Goal: Task Accomplishment & Management: Complete application form

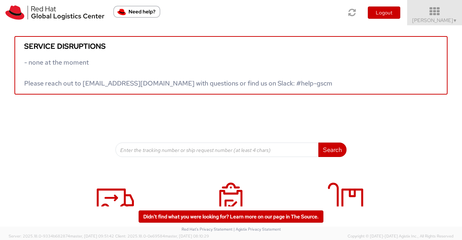
click at [456, 22] on span "▼" at bounding box center [455, 21] width 4 height 6
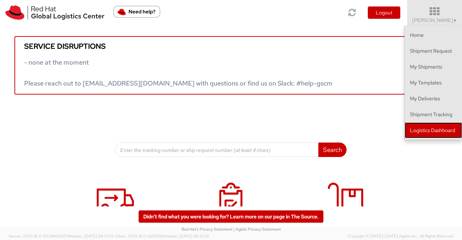
click at [441, 131] on link "Logistics Dashboard" at bounding box center [432, 130] width 57 height 16
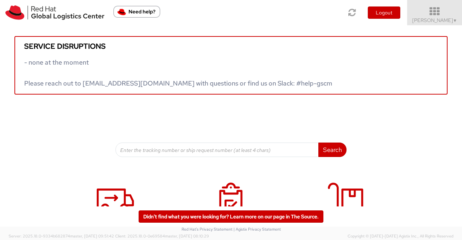
click at [449, 22] on span "Sumitra Hansdah ▼" at bounding box center [434, 20] width 45 height 6
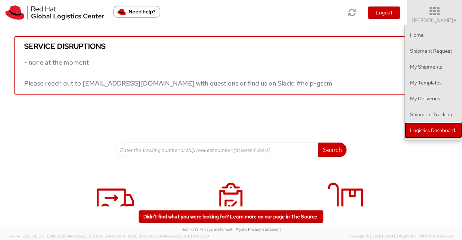
click at [442, 124] on link "Logistics Dashboard" at bounding box center [432, 130] width 57 height 16
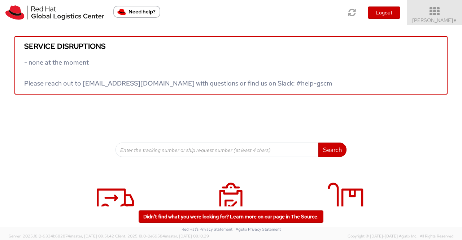
click at [447, 17] on span "Sumitra Hansdah ▼" at bounding box center [434, 20] width 45 height 6
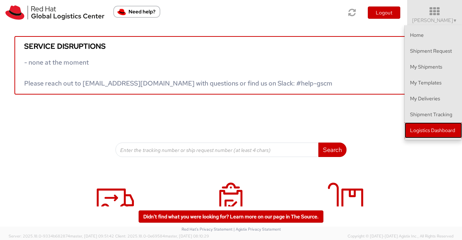
click at [448, 130] on link "Logistics Dashboard" at bounding box center [432, 130] width 57 height 16
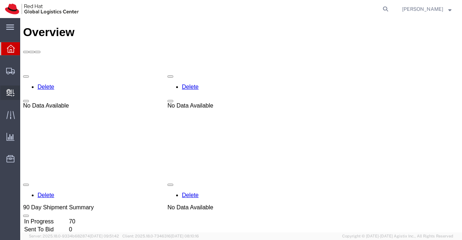
click at [0, 0] on span "Create Delivery" at bounding box center [0, 0] width 0 height 0
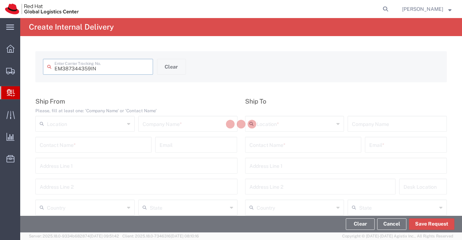
type input "EM387344359IN"
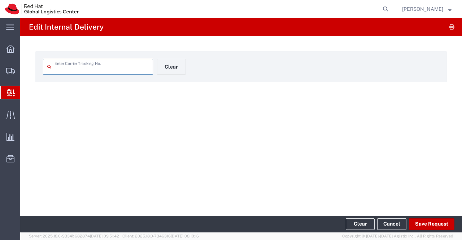
type input "EM387344359IN"
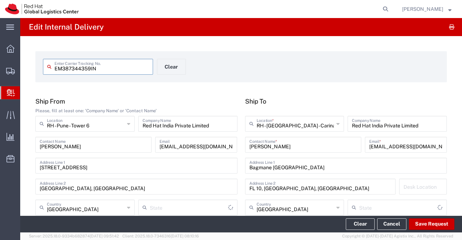
type input "Your Packaging"
type input "Mahārāshtra"
type input "[GEOGRAPHIC_DATA]"
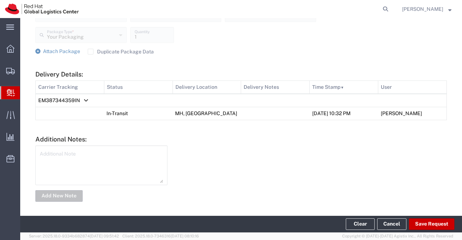
scroll to position [295, 0]
click at [443, 225] on button "Save Request" at bounding box center [431, 224] width 45 height 12
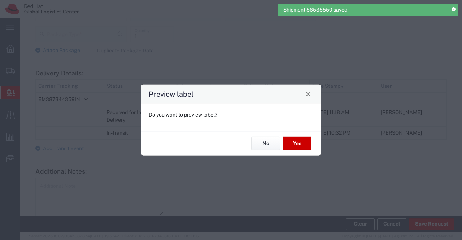
type input "Your Packaging"
click at [271, 144] on button "No" at bounding box center [265, 143] width 29 height 13
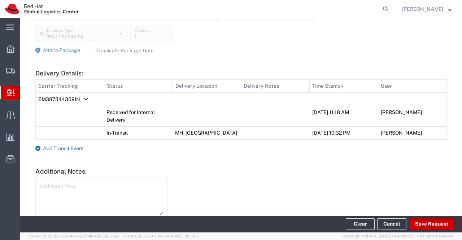
click at [39, 149] on icon at bounding box center [37, 148] width 5 height 5
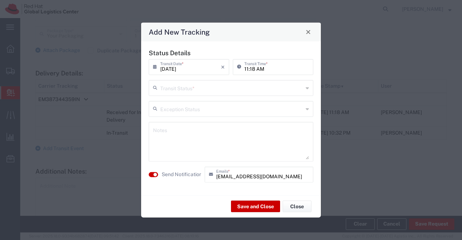
click at [307, 88] on icon at bounding box center [307, 88] width 3 height 12
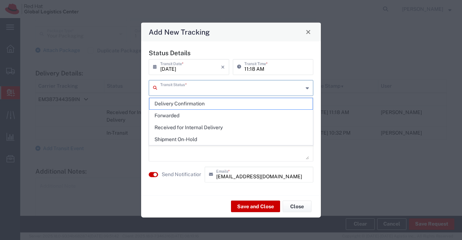
drag, startPoint x: 291, startPoint y: 142, endPoint x: 288, endPoint y: 137, distance: 5.4
click at [291, 141] on span "Shipment On-Hold" at bounding box center [230, 139] width 163 height 11
type input "Shipment On-Hold"
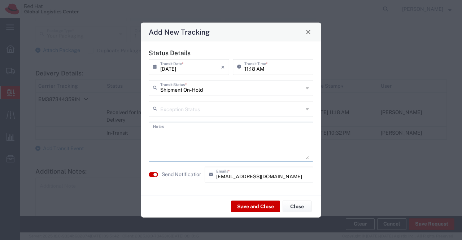
click at [219, 139] on textarea at bounding box center [231, 141] width 156 height 35
type textarea "package received on 02nd Sept 2025."
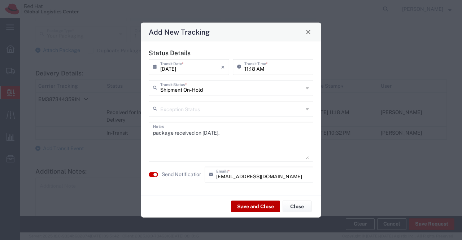
click at [256, 206] on button "Save and Close" at bounding box center [255, 207] width 49 height 12
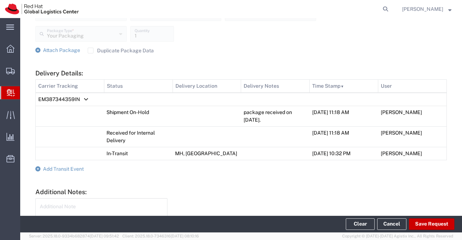
click at [0, 0] on span "Create Delivery" at bounding box center [0, 0] width 0 height 0
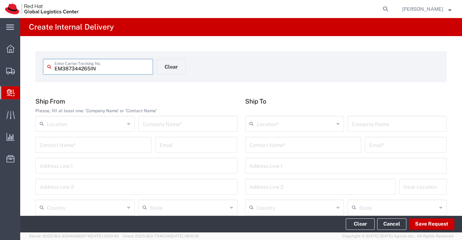
type input "EM387344265IN"
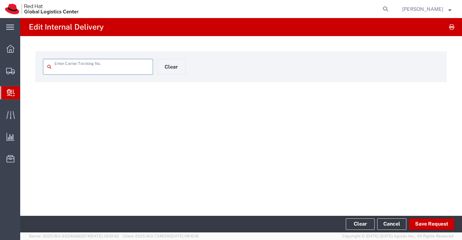
type input "EM387344265IN"
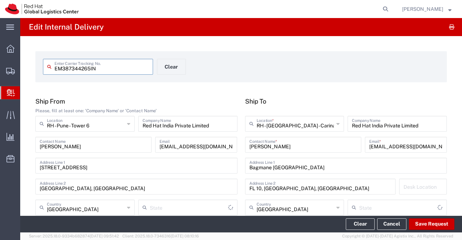
type input "Your Packaging"
type input "Mahārāshtra"
type input "[GEOGRAPHIC_DATA]"
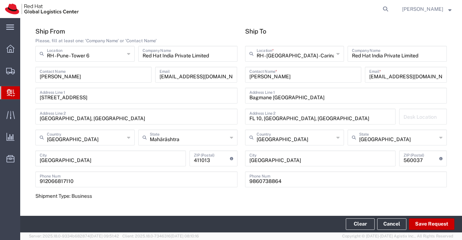
scroll to position [216, 0]
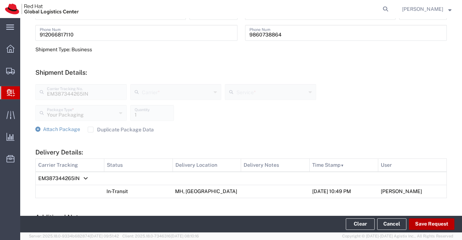
click at [440, 225] on button "Save Request" at bounding box center [431, 224] width 45 height 12
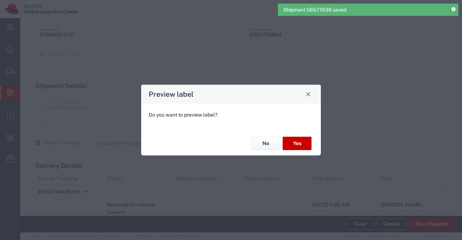
type input "Your Packaging"
click at [259, 148] on button "No" at bounding box center [265, 143] width 29 height 13
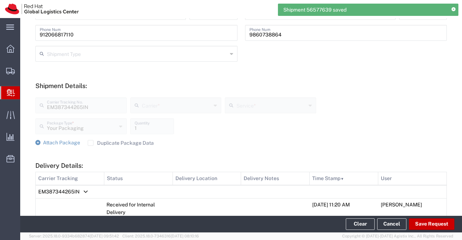
scroll to position [342, 0]
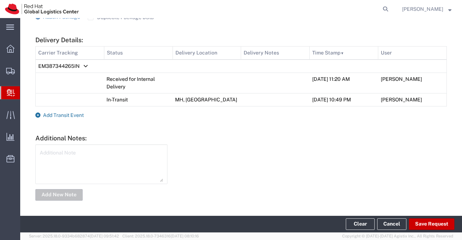
click at [37, 113] on icon at bounding box center [37, 115] width 5 height 5
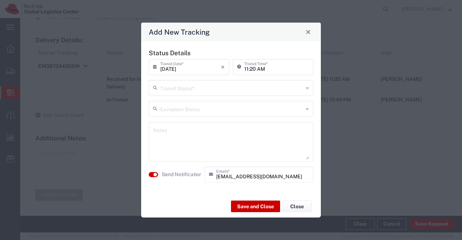
click at [307, 88] on icon at bounding box center [307, 88] width 3 height 12
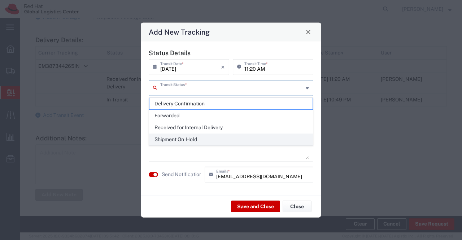
click at [282, 137] on span "Shipment On-Hold" at bounding box center [230, 139] width 163 height 11
type input "Shipment On-Hold"
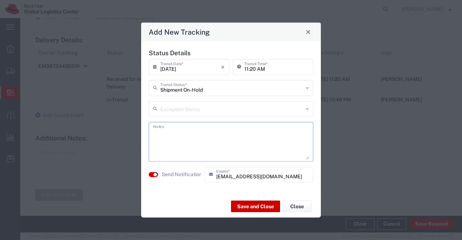
click at [282, 137] on textarea at bounding box center [231, 141] width 156 height 35
type textarea "package received on 02nd Sept 2025."
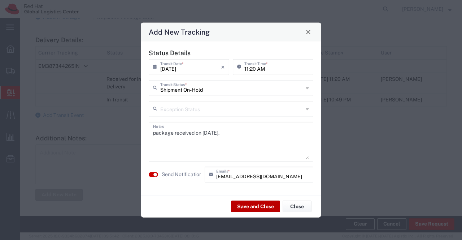
click at [268, 204] on button "Save and Close" at bounding box center [255, 207] width 49 height 12
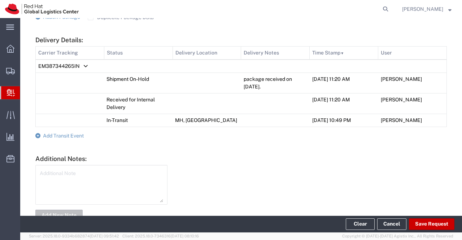
click at [0, 0] on span "Create Delivery" at bounding box center [0, 0] width 0 height 0
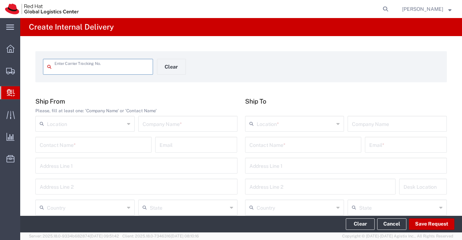
click at [183, 120] on input "text" at bounding box center [187, 123] width 91 height 13
type input "Gift Curry"
click at [61, 163] on input "text" at bounding box center [136, 165] width 193 height 13
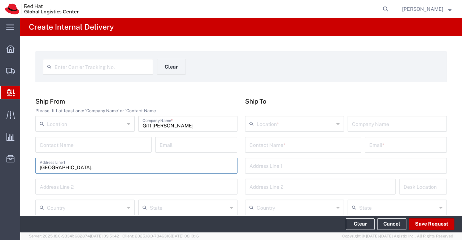
type input "206, Ashoka Apartment Commercial Complex,"
click at [85, 184] on input "text" at bounding box center [136, 186] width 193 height 13
type input "Ranjeet Nagar, New Delhi - 110008"
click at [303, 143] on input "text" at bounding box center [302, 144] width 107 height 13
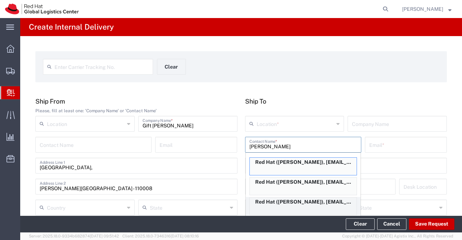
type input "Shirley"
click at [310, 201] on p "Red Hat (Shirley Gnanapriya), sgnanapr@redhat.com" at bounding box center [303, 201] width 107 height 9
type input "Red Hat"
type input "Shirley Gnanapriya"
type input "sgnanapr@redhat.com"
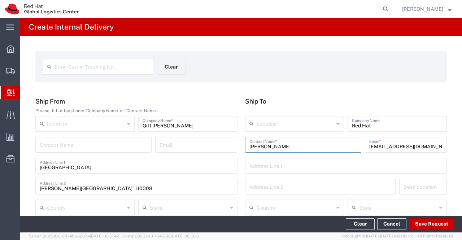
click at [336, 124] on icon at bounding box center [337, 124] width 3 height 12
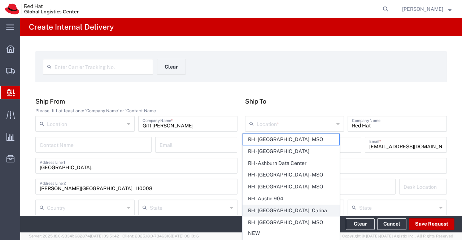
click at [297, 209] on span "RH - [GEOGRAPHIC_DATA] - Carina" at bounding box center [291, 210] width 96 height 11
type input "RH - [GEOGRAPHIC_DATA] - Carina"
type input "Red Hat India Private Limited"
type input "Bagmane [GEOGRAPHIC_DATA]"
type input "FL 10, [GEOGRAPHIC_DATA], [GEOGRAPHIC_DATA]"
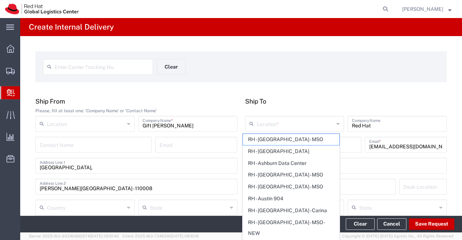
type input "[GEOGRAPHIC_DATA]"
type input "560037"
type input "918067935000"
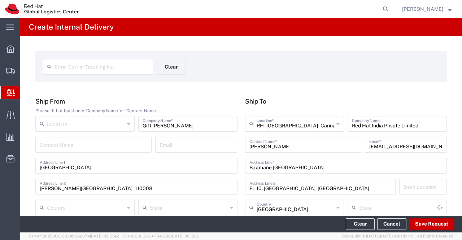
type input "[GEOGRAPHIC_DATA]"
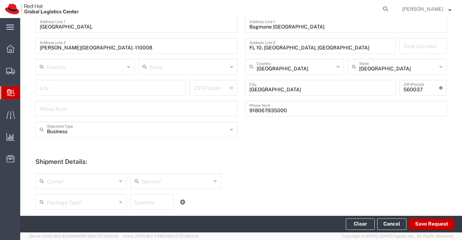
scroll to position [144, 0]
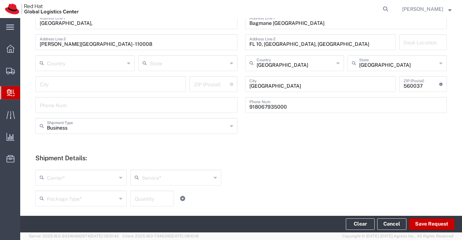
click at [119, 177] on icon at bounding box center [120, 178] width 3 height 12
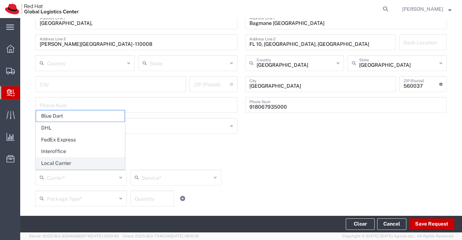
click at [111, 164] on span "Local Carrier" at bounding box center [80, 163] width 88 height 11
type input "Local Carrier"
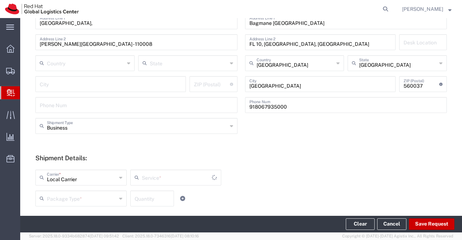
type input "Local_Ground"
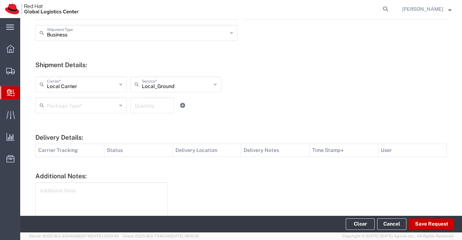
scroll to position [252, 0]
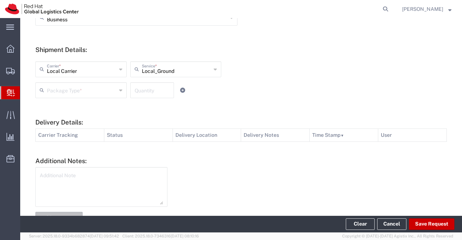
click at [119, 89] on icon at bounding box center [120, 90] width 3 height 12
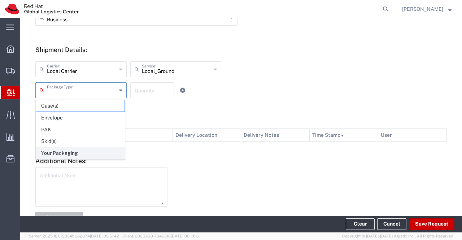
click at [69, 149] on span "Your Packaging" at bounding box center [80, 153] width 88 height 11
type input "Your Packaging"
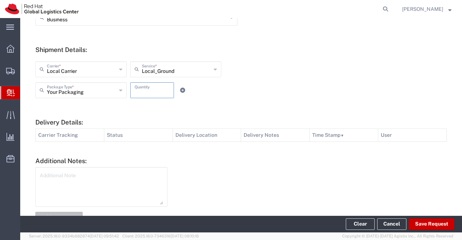
click at [142, 88] on input "number" at bounding box center [152, 89] width 35 height 13
type input "31"
click at [305, 109] on form "Ship From Please, fill at least one: 'Company Name' or 'Contact Name' Location …" at bounding box center [240, 35] width 411 height 380
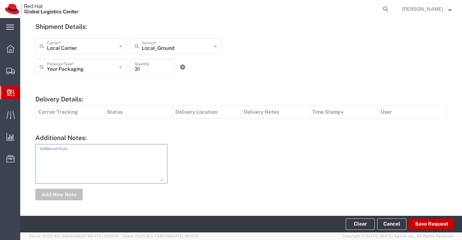
click at [89, 154] on textarea at bounding box center [101, 163] width 123 height 35
type textarea "G"
type textarea "Swags for Event - GLS Team."
click at [53, 193] on button "Add New Note" at bounding box center [58, 195] width 47 height 12
click at [435, 222] on button "Save Request" at bounding box center [431, 224] width 45 height 12
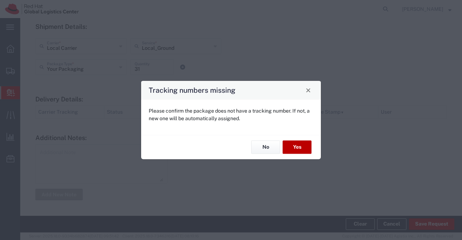
click at [304, 147] on button "Yes" at bounding box center [296, 147] width 29 height 13
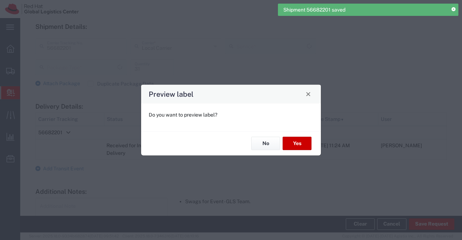
type input "Local_Ground"
type input "Your Packaging"
click at [261, 145] on button "No" at bounding box center [265, 143] width 29 height 13
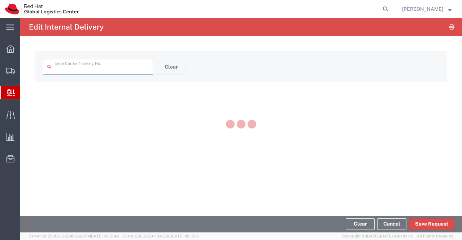
type input "56682201"
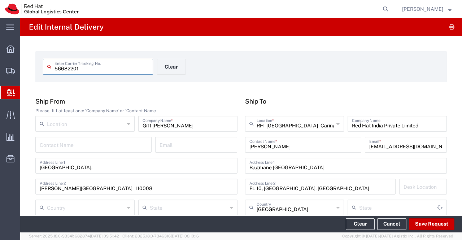
type input "Your Packaging"
type input "Local_Ground"
type input "[GEOGRAPHIC_DATA]"
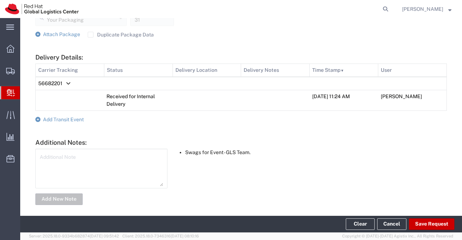
scroll to position [316, 0]
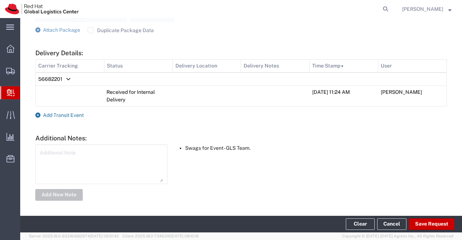
click at [38, 115] on icon at bounding box center [37, 115] width 5 height 5
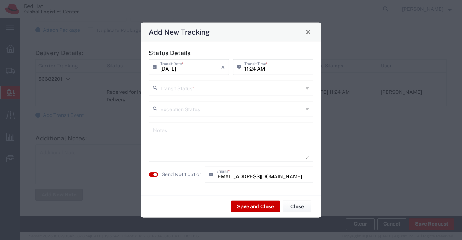
click at [307, 87] on icon at bounding box center [307, 88] width 3 height 12
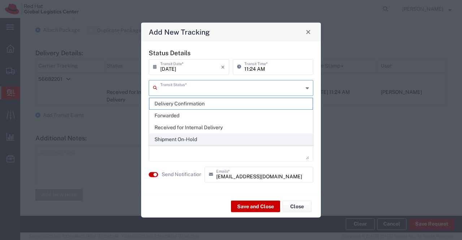
click at [275, 137] on span "Shipment On-Hold" at bounding box center [230, 139] width 163 height 11
type input "Shipment On-Hold"
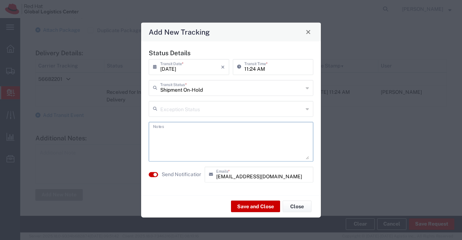
click at [275, 137] on textarea at bounding box center [231, 141] width 156 height 35
type textarea "package received on [DATE]."
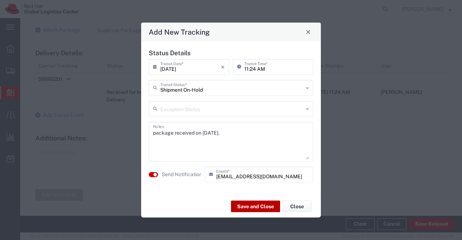
click at [248, 205] on button "Save and Close" at bounding box center [255, 207] width 49 height 12
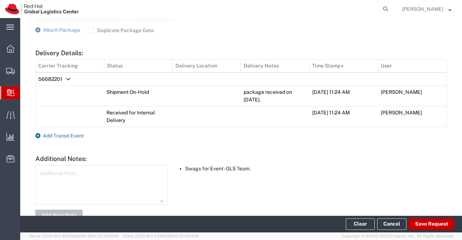
click at [39, 133] on icon at bounding box center [37, 135] width 5 height 5
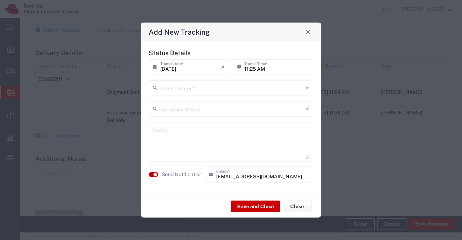
click at [307, 88] on icon at bounding box center [307, 88] width 3 height 12
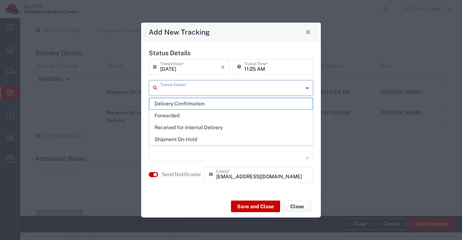
drag, startPoint x: 300, startPoint y: 106, endPoint x: 283, endPoint y: 88, distance: 25.0
click at [300, 106] on span "Delivery Confirmation" at bounding box center [230, 103] width 163 height 11
type input "Delivery Confirmation"
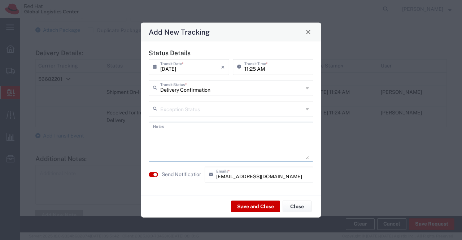
click at [247, 145] on textarea at bounding box center [231, 141] width 156 height 35
type textarea "package collected on [DATE]."
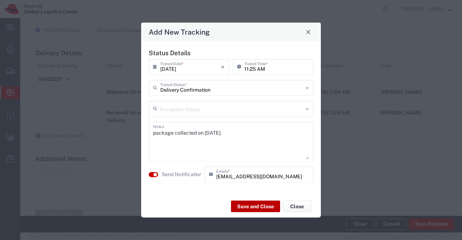
click at [263, 210] on button "Save and Close" at bounding box center [255, 207] width 49 height 12
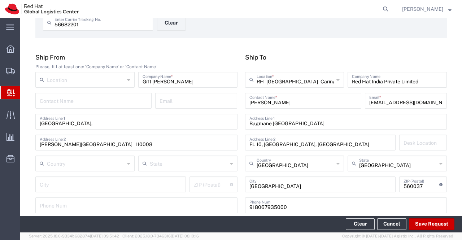
scroll to position [0, 0]
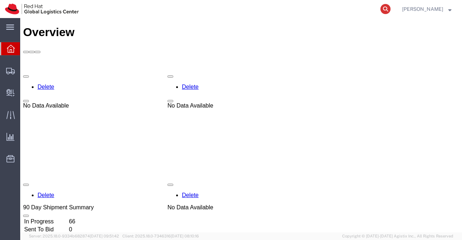
click at [387, 8] on icon at bounding box center [385, 9] width 10 height 10
paste input "392728038873"
type input "392728038873"
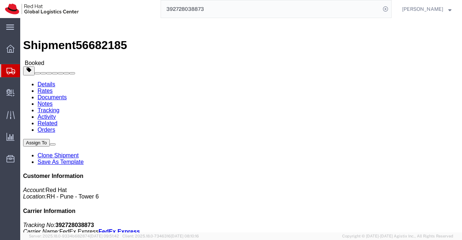
click link "Documents"
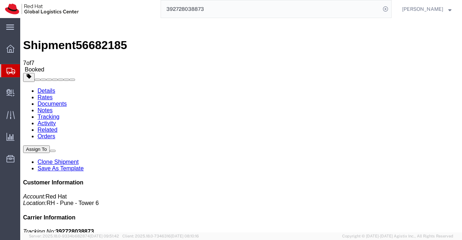
drag, startPoint x: 57, startPoint y: 107, endPoint x: 162, endPoint y: 230, distance: 161.7
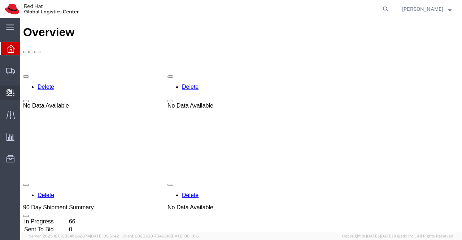
click at [0, 0] on span "Create Delivery" at bounding box center [0, 0] width 0 height 0
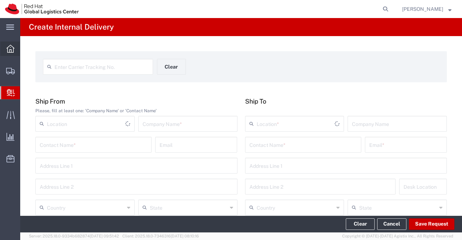
click at [12, 47] on icon at bounding box center [10, 49] width 8 height 8
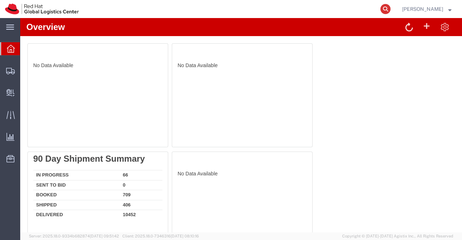
click at [382, 10] on icon at bounding box center [385, 9] width 10 height 10
paste input "20879046042"
type input "20879046042"
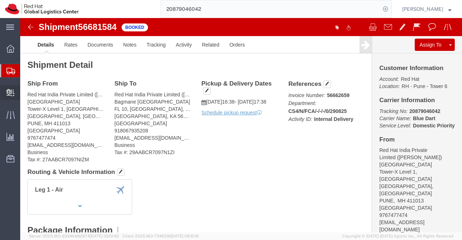
click at [0, 0] on span "Create Delivery" at bounding box center [0, 0] width 0 height 0
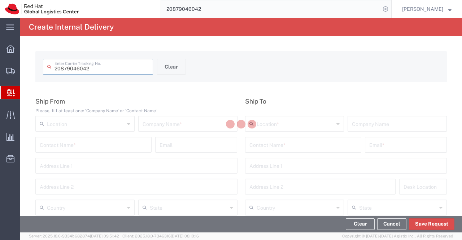
type input "20879046042"
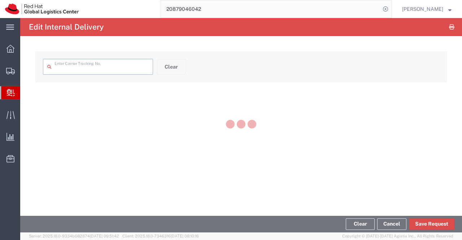
type input "20879046042"
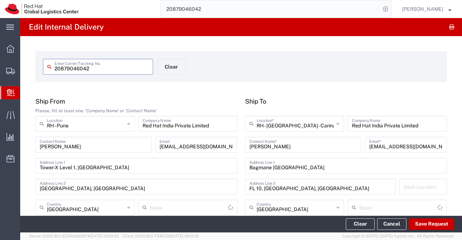
type input "Your Packaging"
type input "Mahārāshtra"
type input "Domestic Priority"
type input "[GEOGRAPHIC_DATA]"
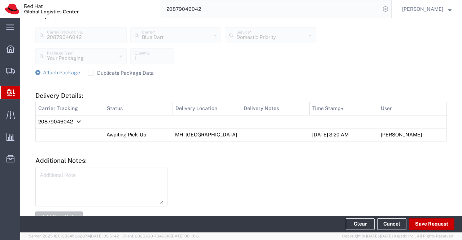
scroll to position [289, 0]
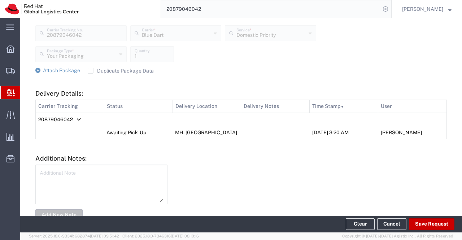
click at [0, 0] on span "Create Delivery" at bounding box center [0, 0] width 0 height 0
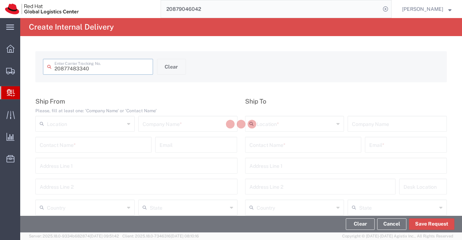
type input "20877483340"
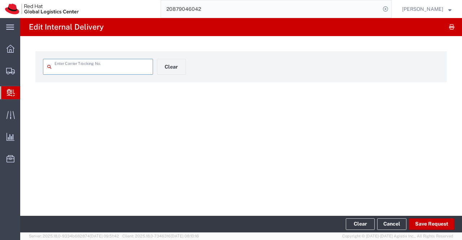
type input "20877483340"
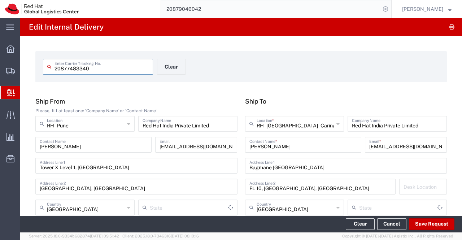
type input "Your Packaging"
type input "Mahārāshtra"
type input "Domestic Priority"
type input "[GEOGRAPHIC_DATA]"
drag, startPoint x: 101, startPoint y: 67, endPoint x: 30, endPoint y: 66, distance: 71.8
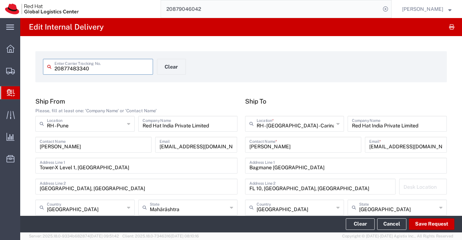
paste input "53594319096"
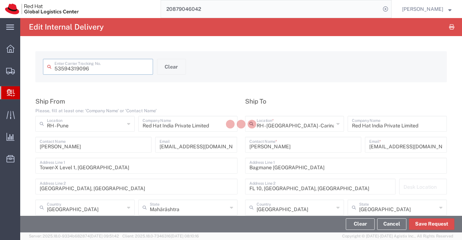
type input "53594319096"
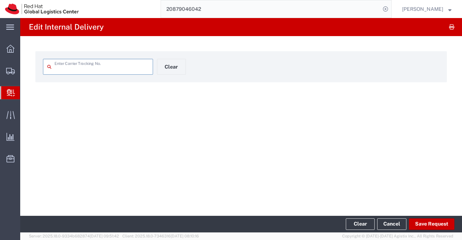
type input "53594319096"
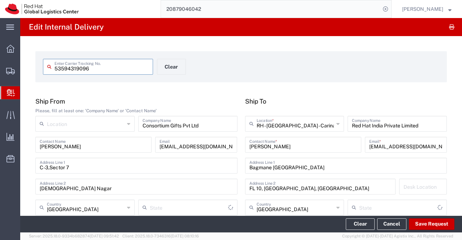
type input "[GEOGRAPHIC_DATA]"
type input "Ground"
type input "Your Packaging"
type input "[GEOGRAPHIC_DATA]"
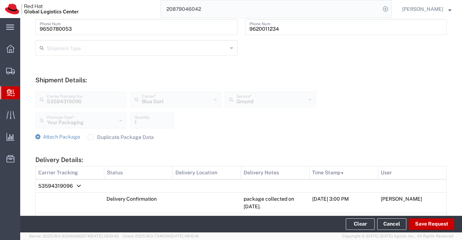
scroll to position [325, 0]
